Goal: Navigation & Orientation: Go to known website

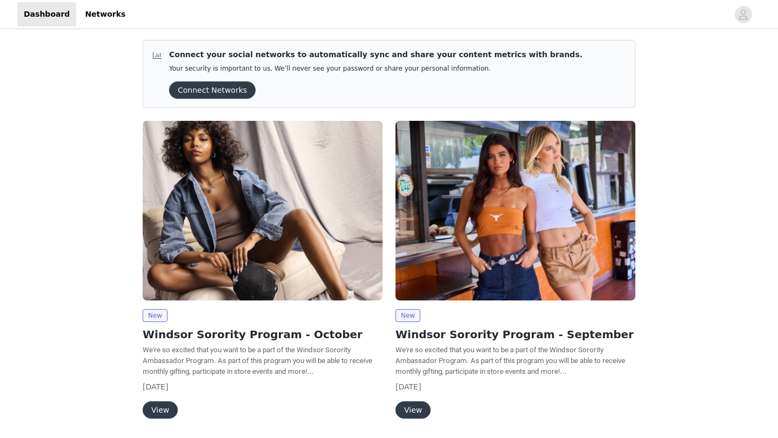
click at [160, 407] on button "View" at bounding box center [160, 410] width 35 height 17
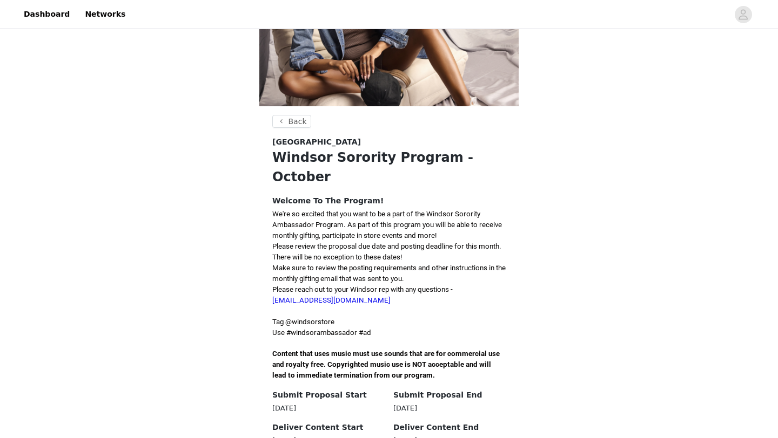
scroll to position [145, 0]
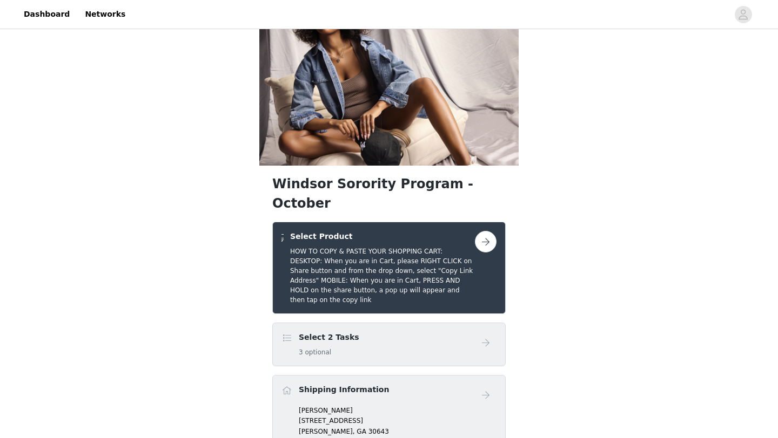
scroll to position [39, 0]
click at [484, 231] on button "button" at bounding box center [486, 242] width 22 height 22
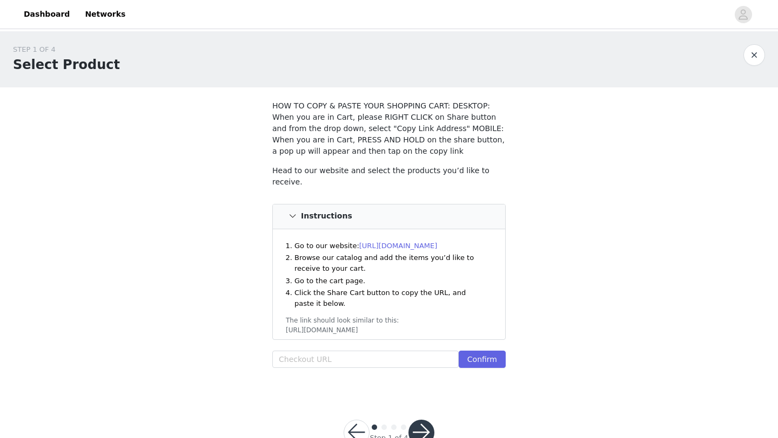
click at [436, 242] on link "[URL][DOMAIN_NAME]" at bounding box center [398, 246] width 78 height 8
